Goal: Task Accomplishment & Management: Use online tool/utility

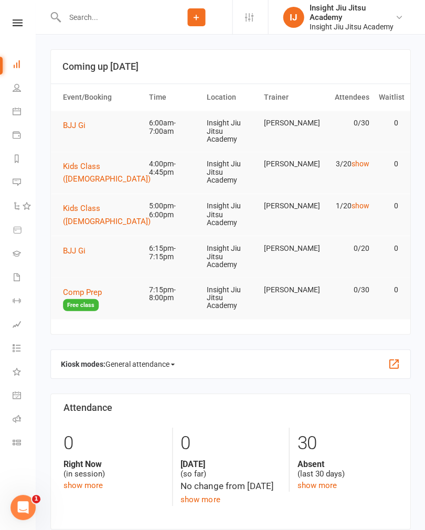
click at [19, 508] on icon "Open Intercom Messenger" at bounding box center [23, 507] width 17 height 17
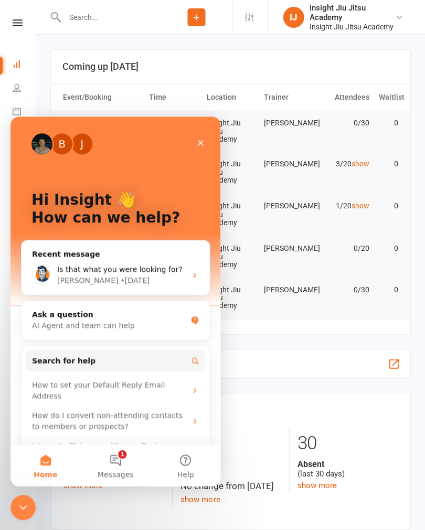
click at [193, 272] on icon "Intercom messenger" at bounding box center [195, 275] width 8 height 8
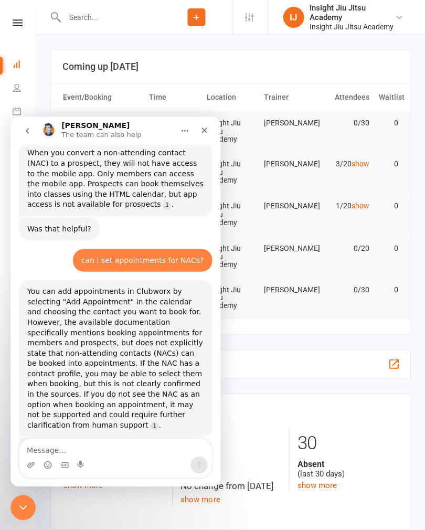
scroll to position [114, 0]
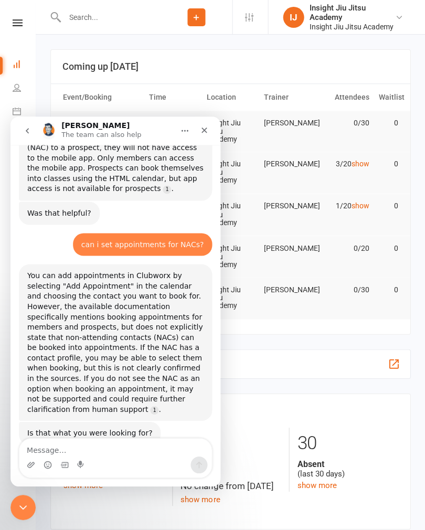
click at [19, 510] on icon "Close Intercom Messenger" at bounding box center [23, 507] width 13 height 13
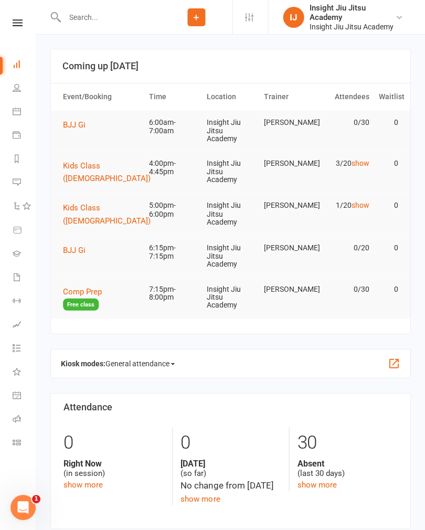
scroll to position [0, 0]
click at [15, 445] on icon at bounding box center [17, 442] width 8 height 8
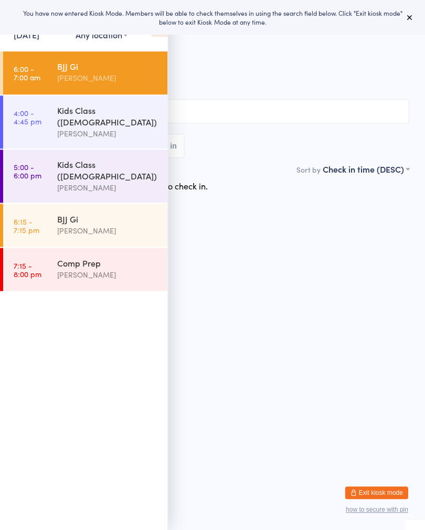
click at [410, 14] on icon at bounding box center [409, 17] width 8 height 8
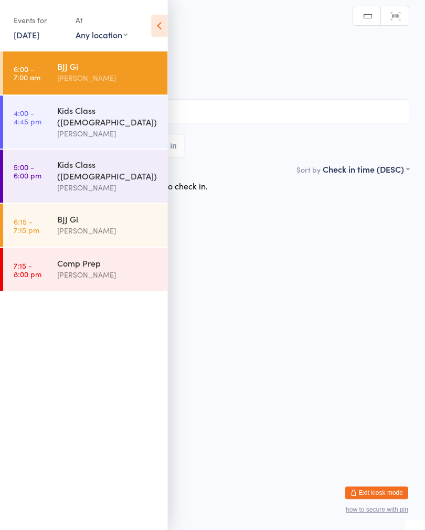
click at [160, 24] on icon at bounding box center [159, 26] width 16 height 22
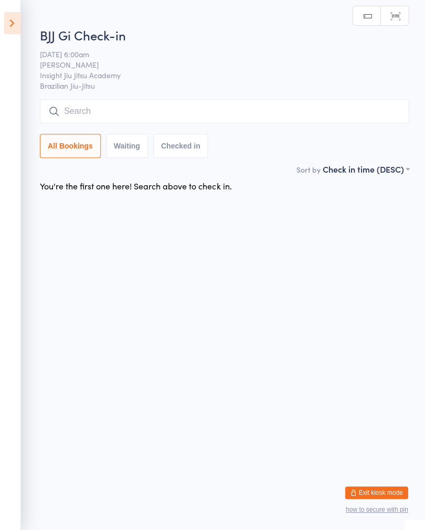
click at [185, 108] on input "search" at bounding box center [224, 111] width 369 height 24
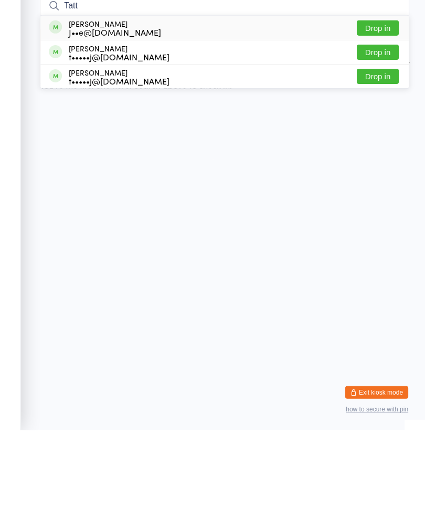
type input "Tatt"
click at [376, 145] on button "Drop in" at bounding box center [378, 152] width 42 height 15
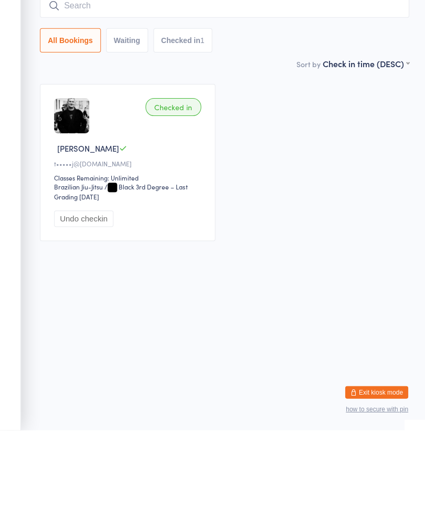
click at [0, 36] on aside "Events for 13 Oct, 2025 13 Oct, 2025 October 2025 Sun Mon Tue Wed Thu Fri Sat 4…" at bounding box center [10, 265] width 21 height 530
